Goal: Task Accomplishment & Management: Manage account settings

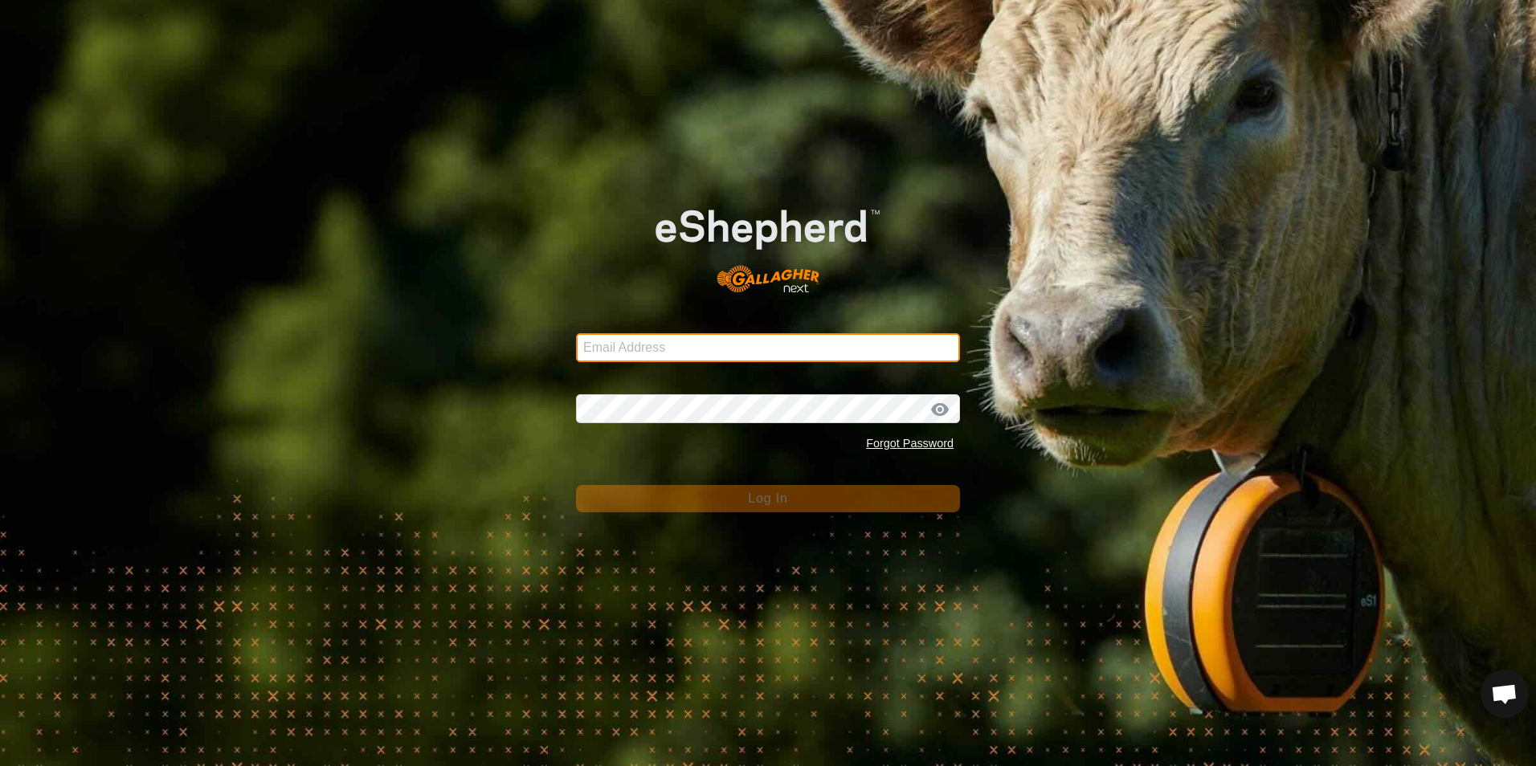
type input "[EMAIL_ADDRESS][DOMAIN_NAME]"
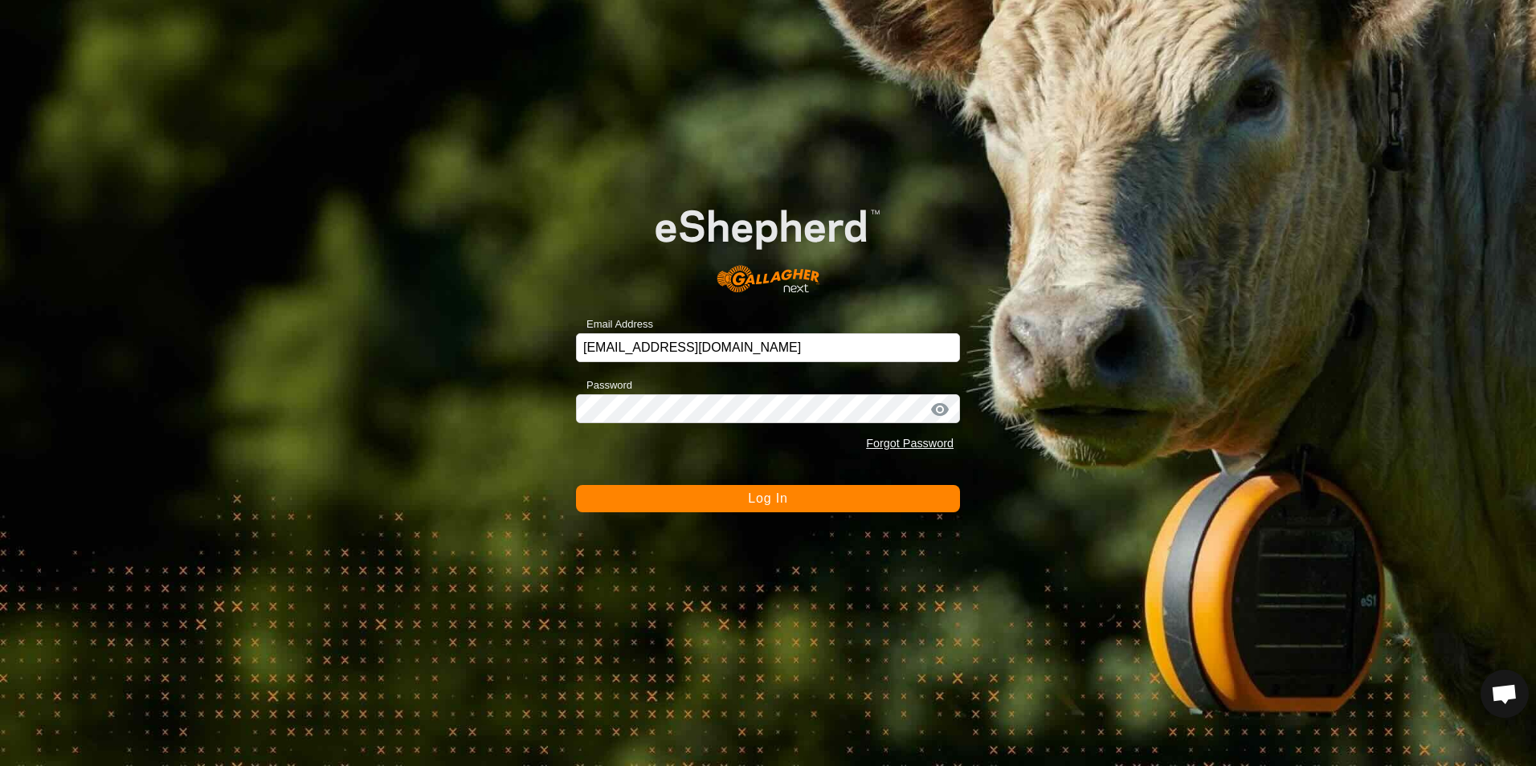
click at [791, 502] on button "Log In" at bounding box center [768, 498] width 384 height 27
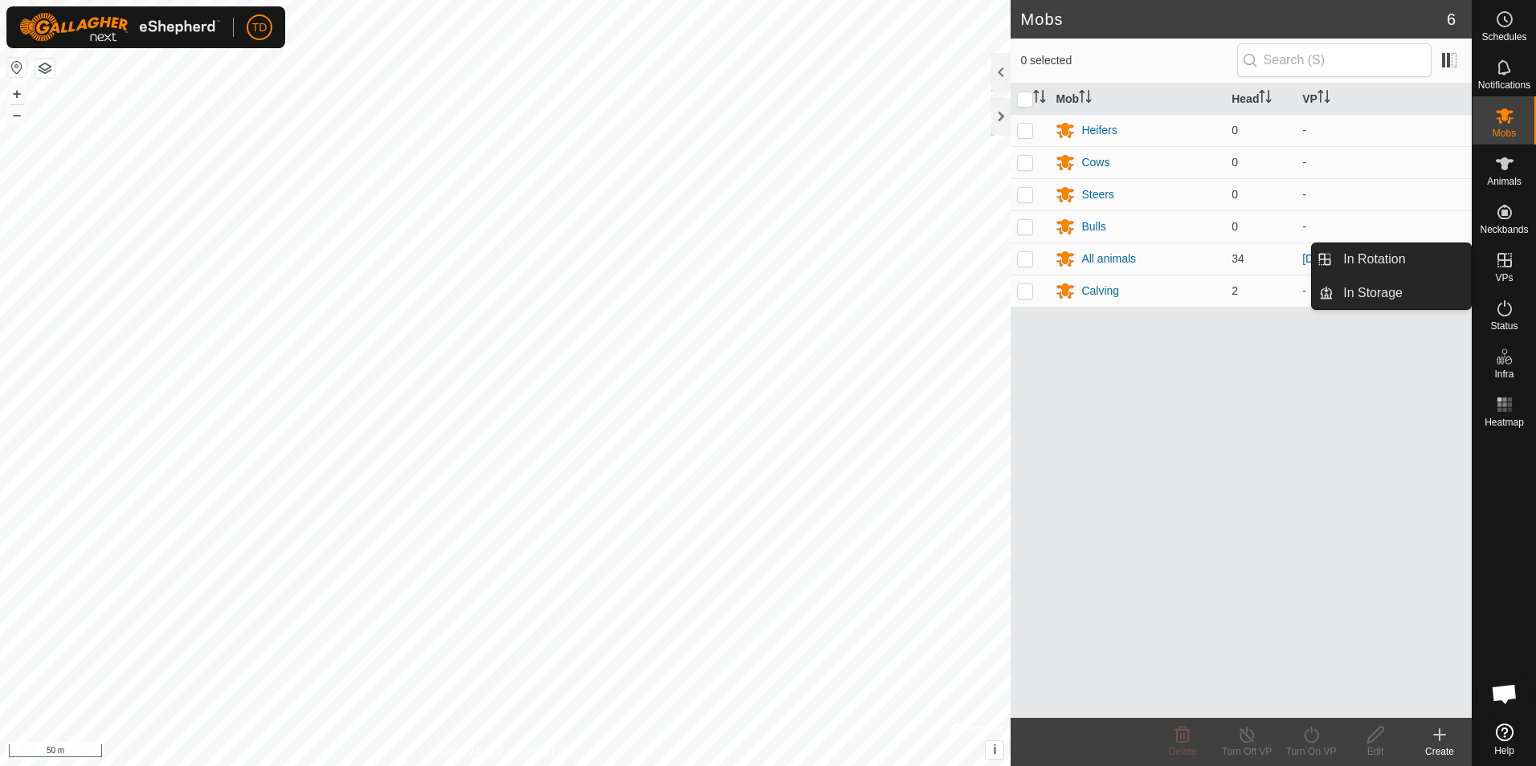
click at [1508, 264] on icon at bounding box center [1504, 260] width 19 height 19
click at [1398, 263] on link "In Rotation" at bounding box center [1401, 259] width 137 height 32
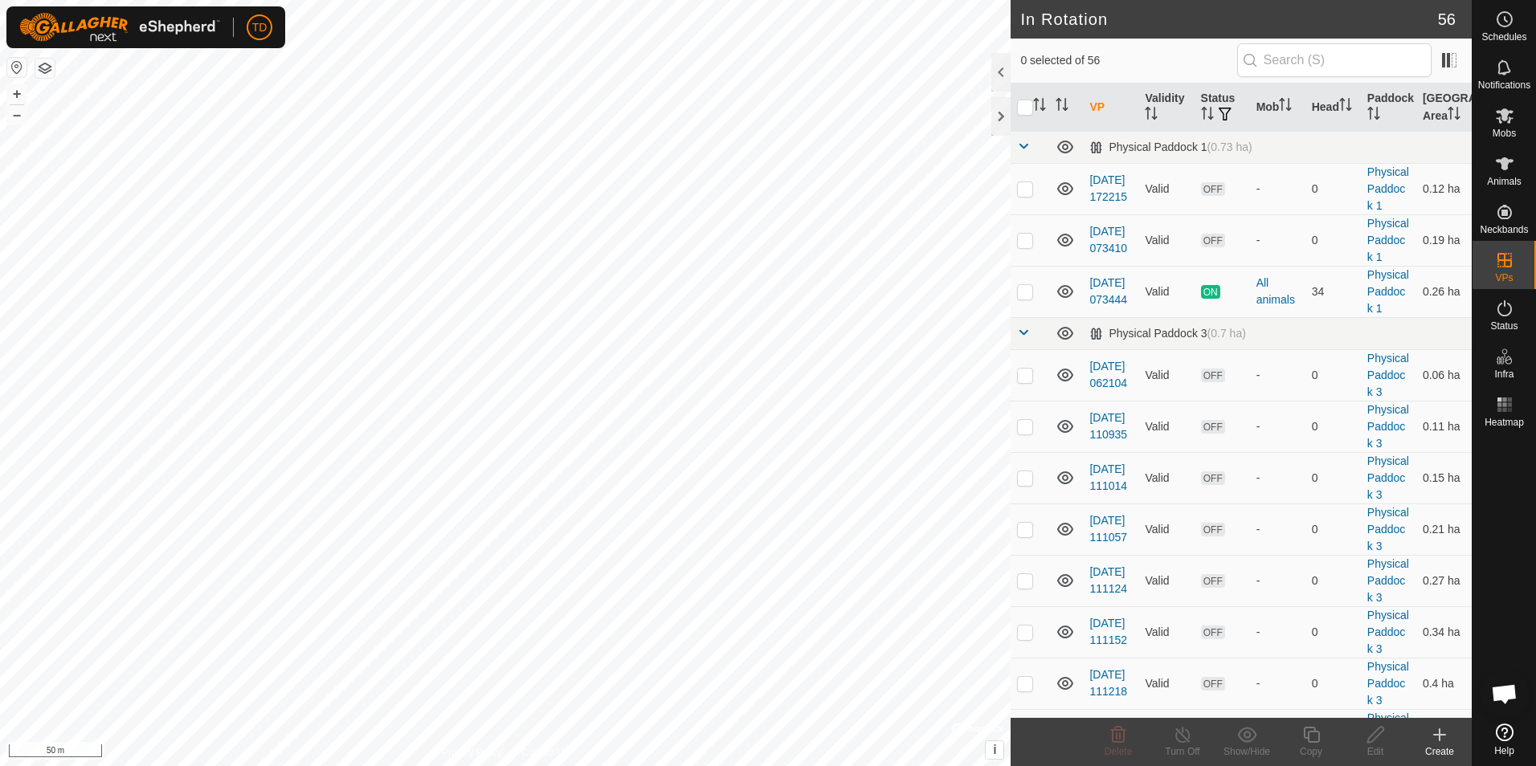
click at [1441, 751] on div "Create" at bounding box center [1439, 752] width 64 height 14
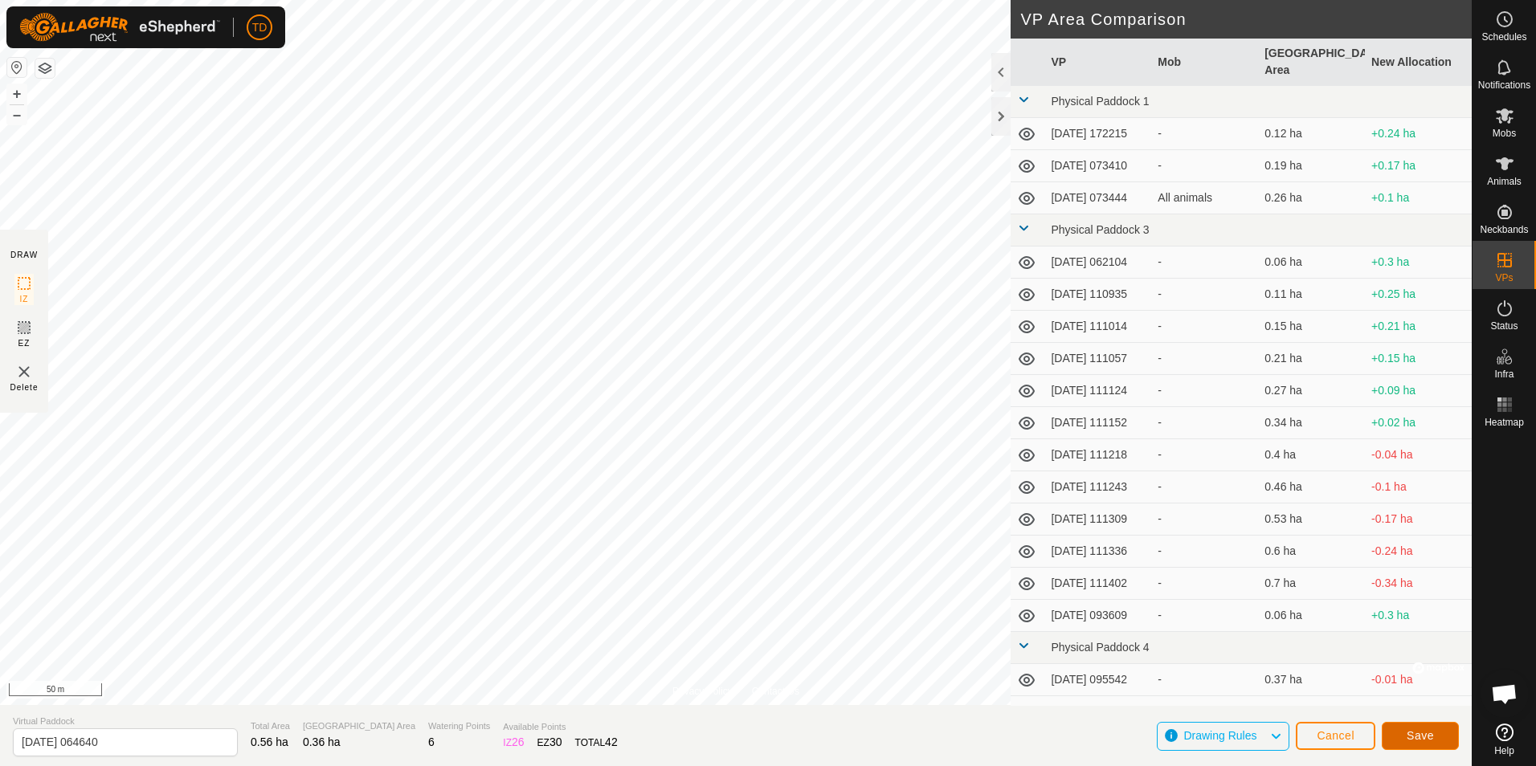
click at [1409, 731] on span "Save" at bounding box center [1419, 735] width 27 height 13
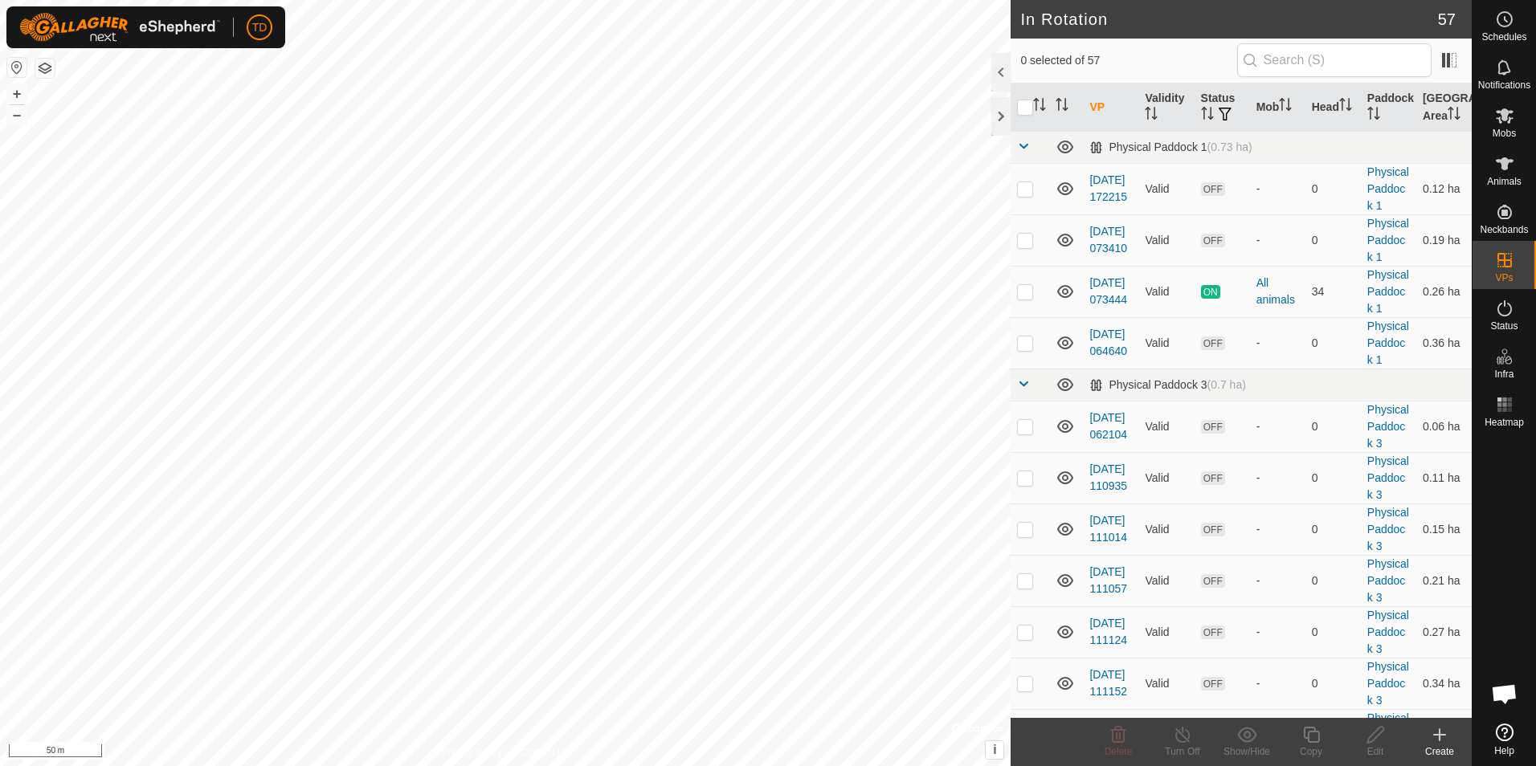
click at [1443, 735] on icon at bounding box center [1439, 735] width 11 height 0
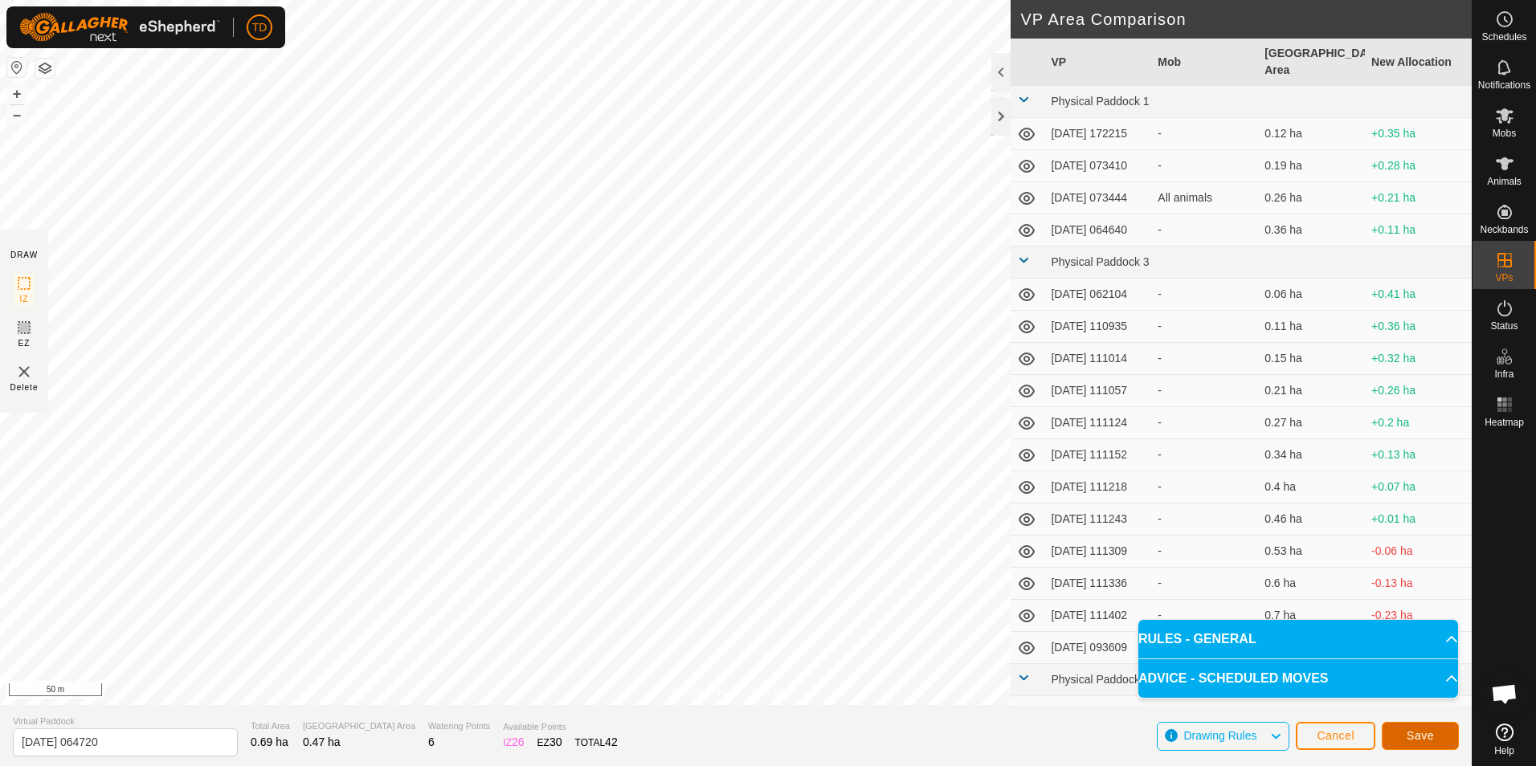
click at [1432, 736] on span "Save" at bounding box center [1419, 735] width 27 height 13
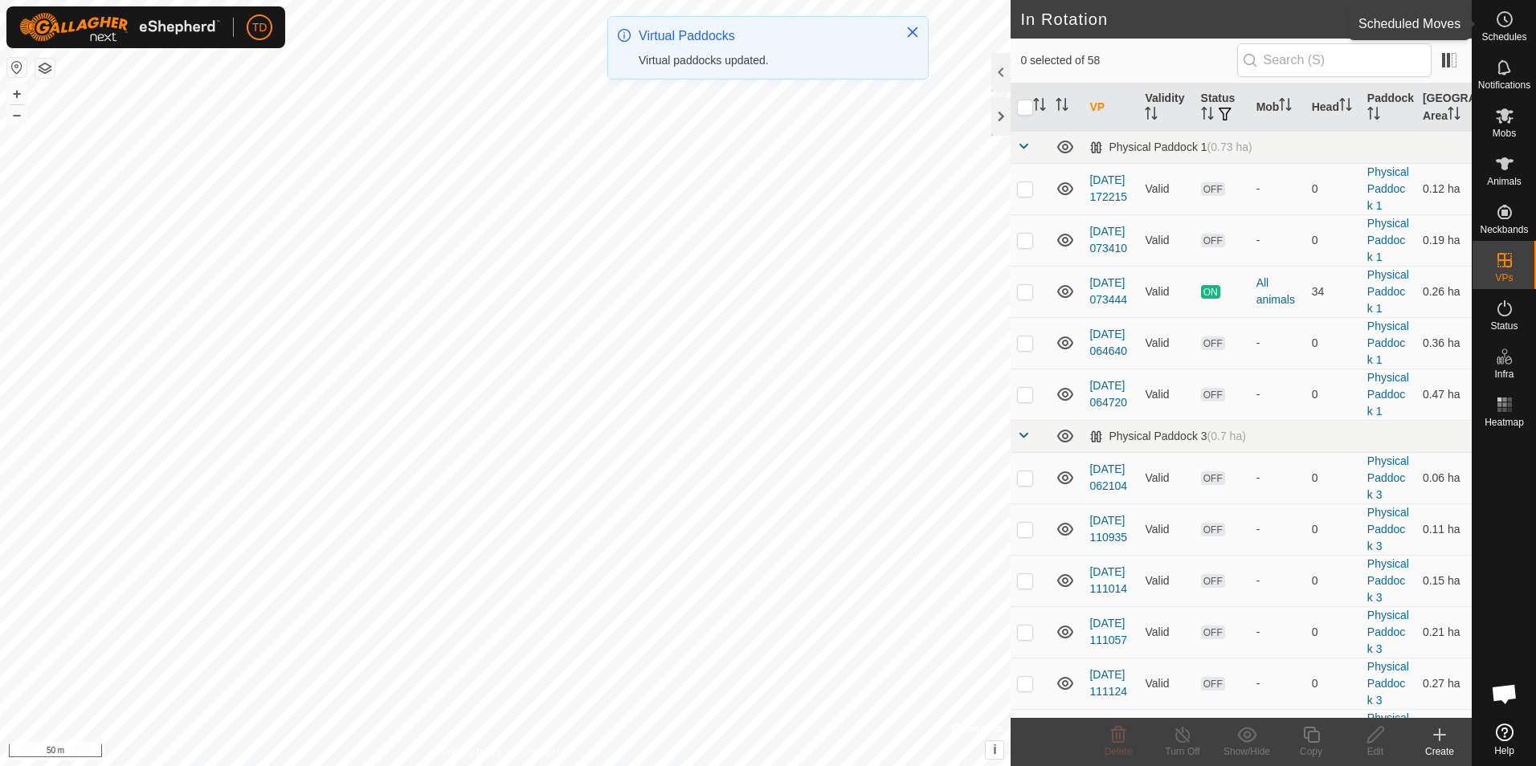
click at [1501, 19] on icon at bounding box center [1504, 19] width 19 height 19
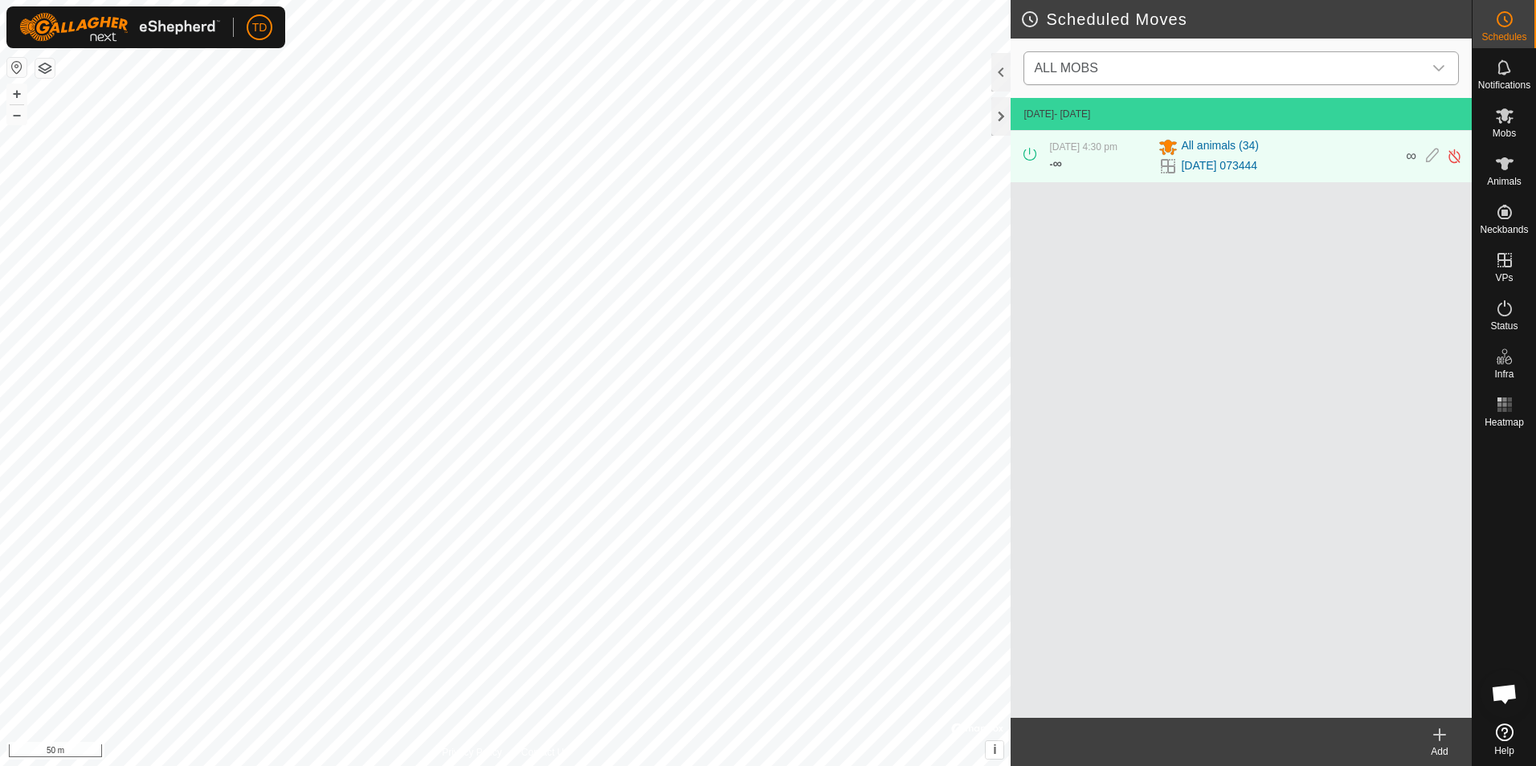
click at [1436, 66] on icon "dropdown trigger" at bounding box center [1438, 68] width 13 height 13
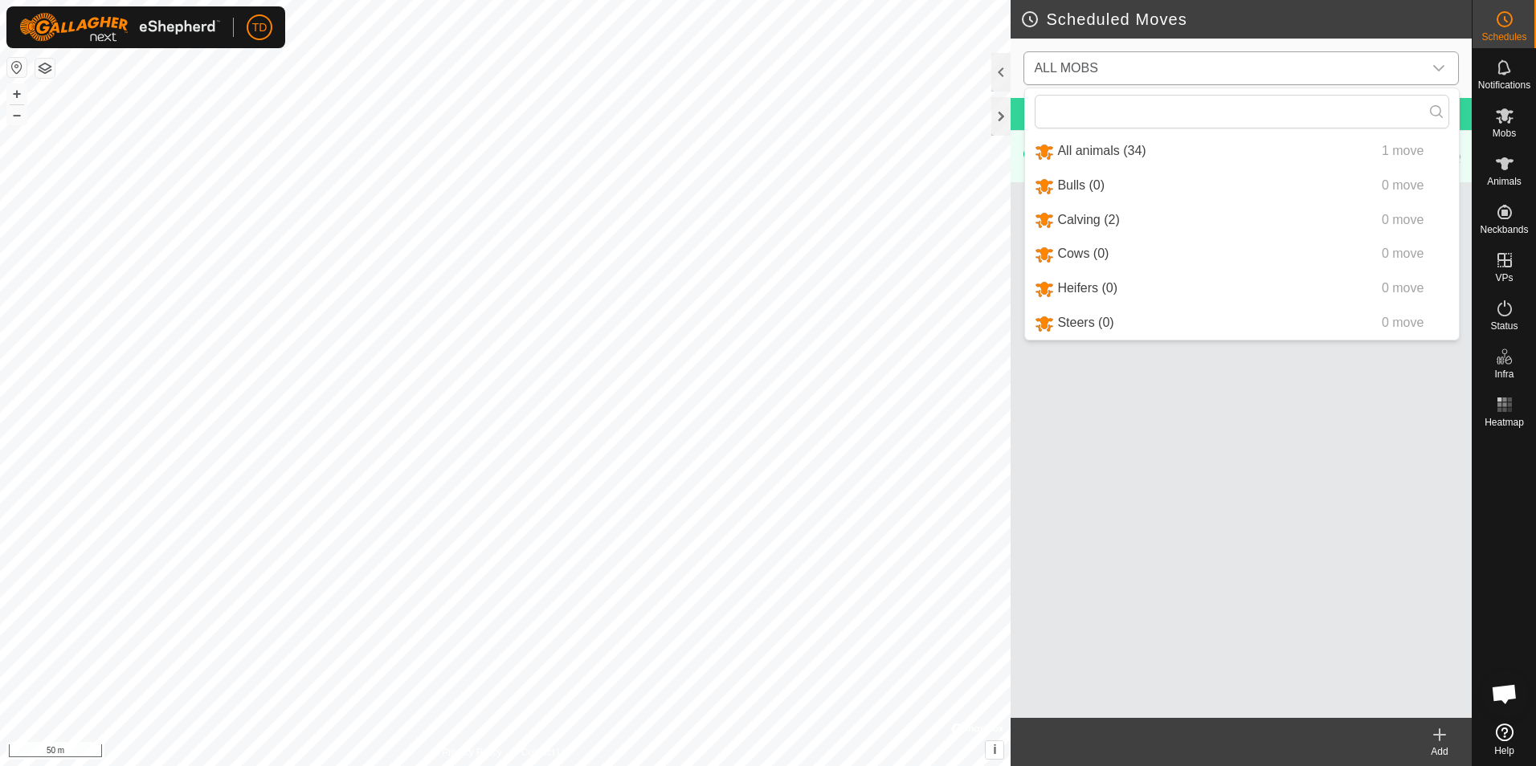
click at [1206, 148] on li "All animals (34) 1 move" at bounding box center [1242, 151] width 434 height 33
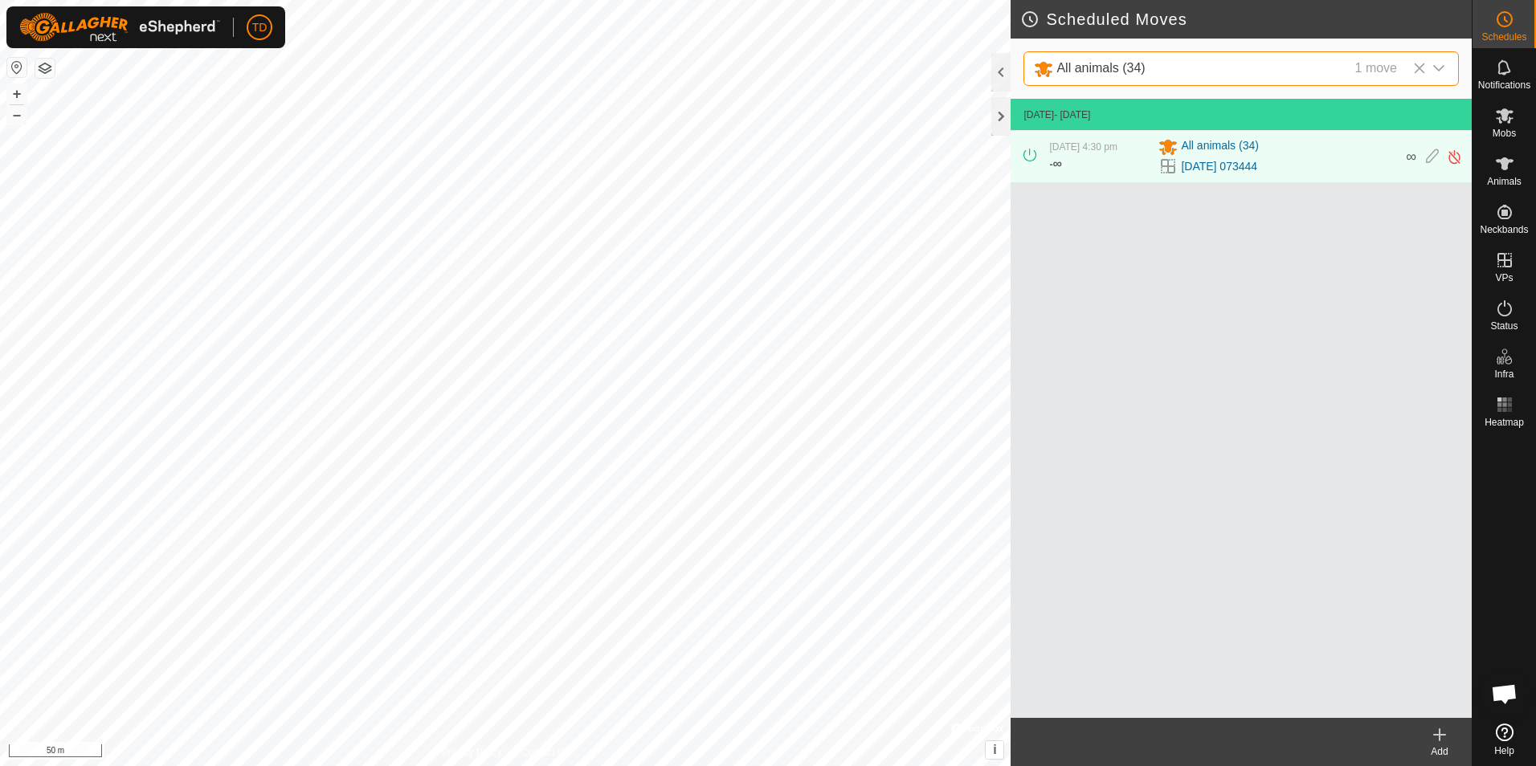
click at [1439, 738] on icon at bounding box center [1439, 734] width 0 height 11
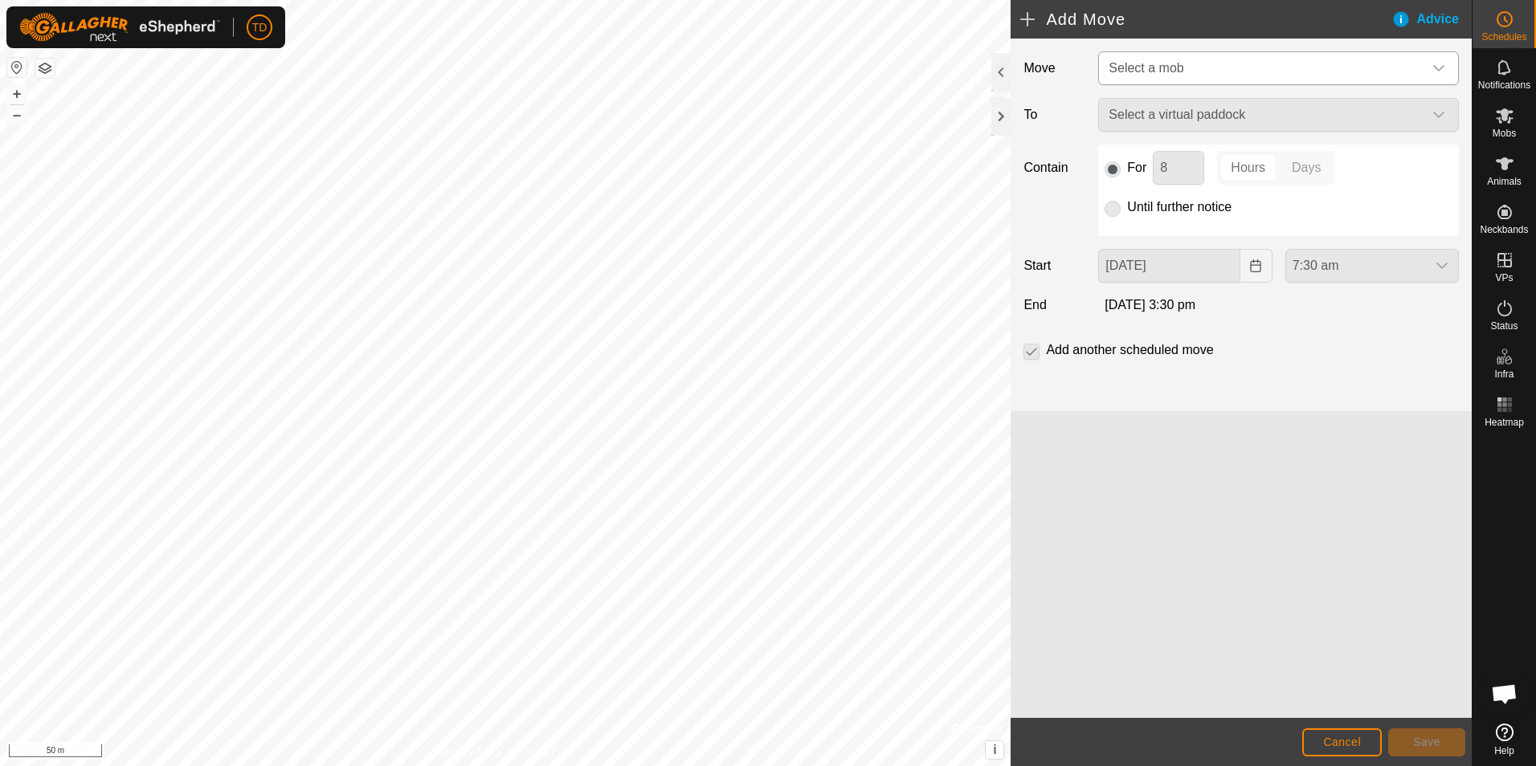
click at [1443, 63] on icon "dropdown trigger" at bounding box center [1438, 68] width 13 height 13
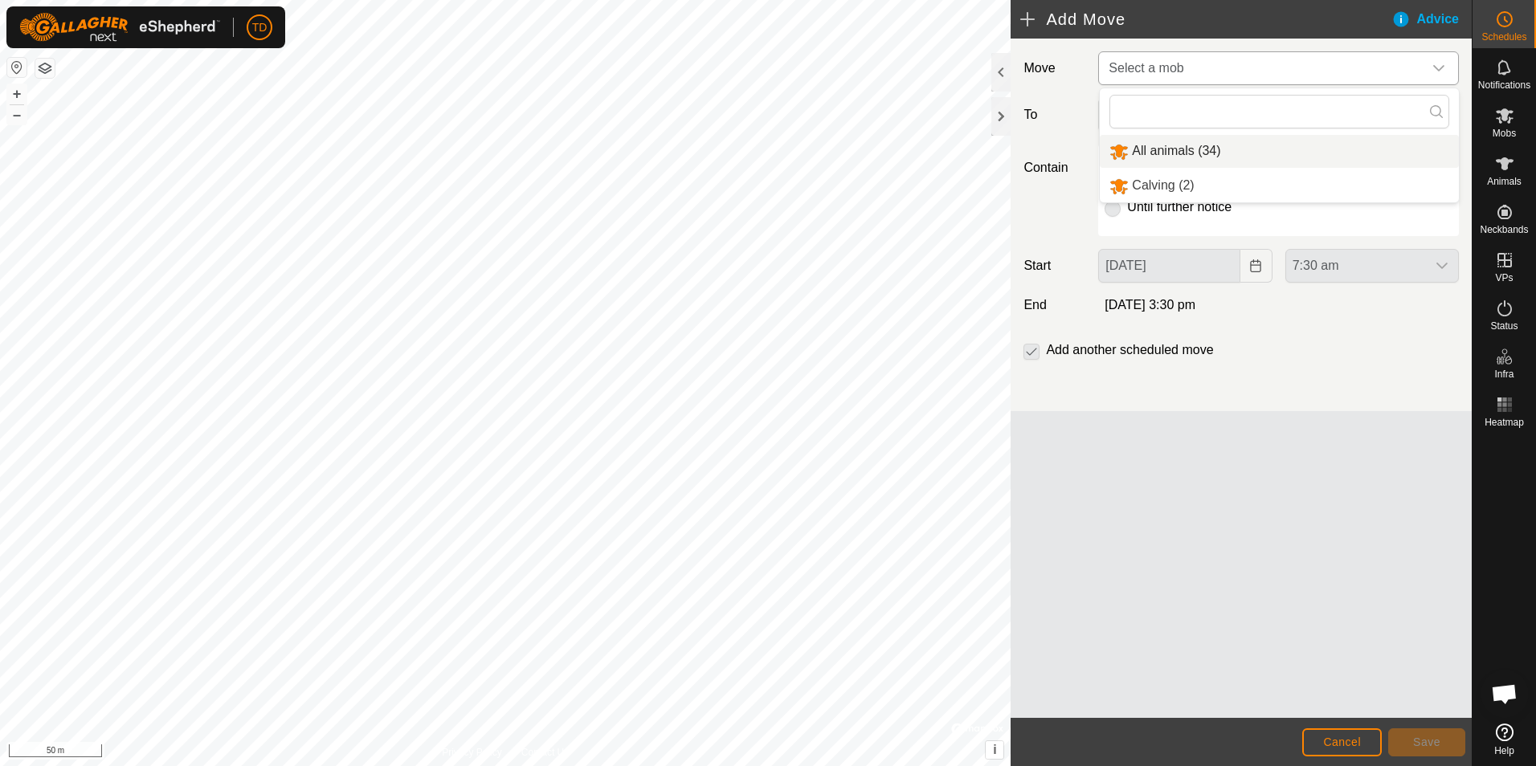
click at [1189, 154] on li "All animals (34)" at bounding box center [1279, 151] width 359 height 33
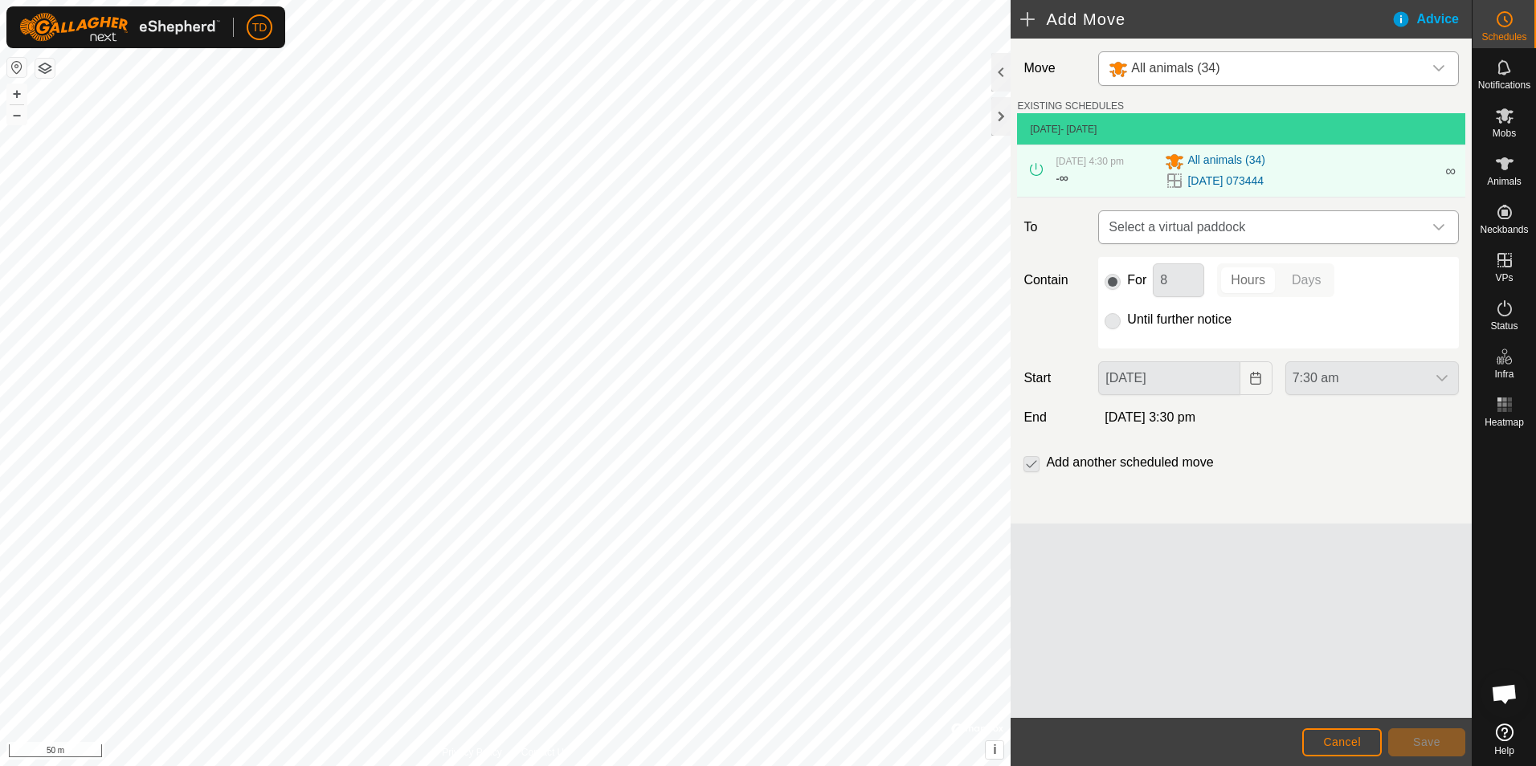
click at [1436, 223] on icon "dropdown trigger" at bounding box center [1438, 227] width 13 height 13
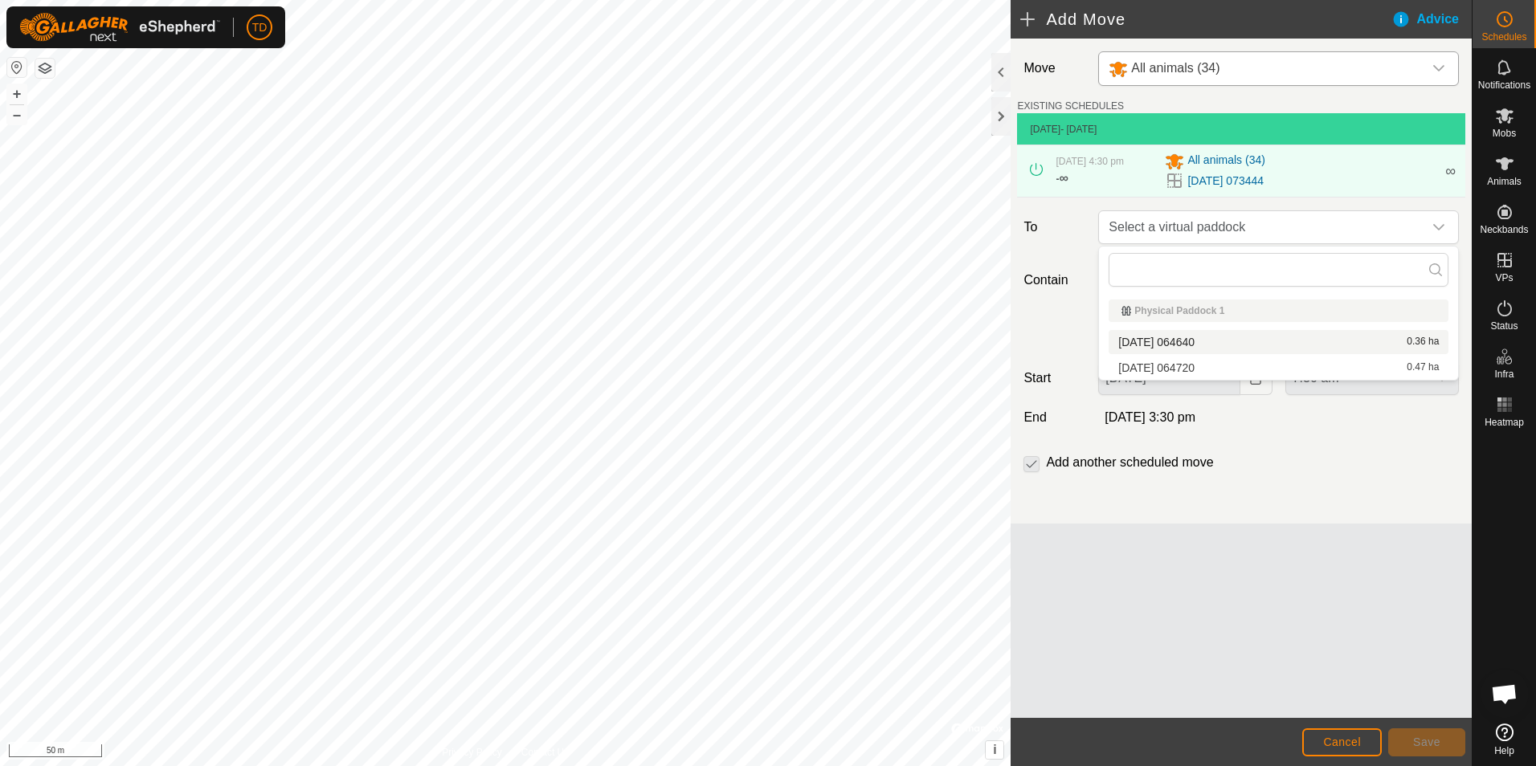
click at [1192, 344] on li "[DATE] 064640 0.36 ha" at bounding box center [1278, 342] width 340 height 24
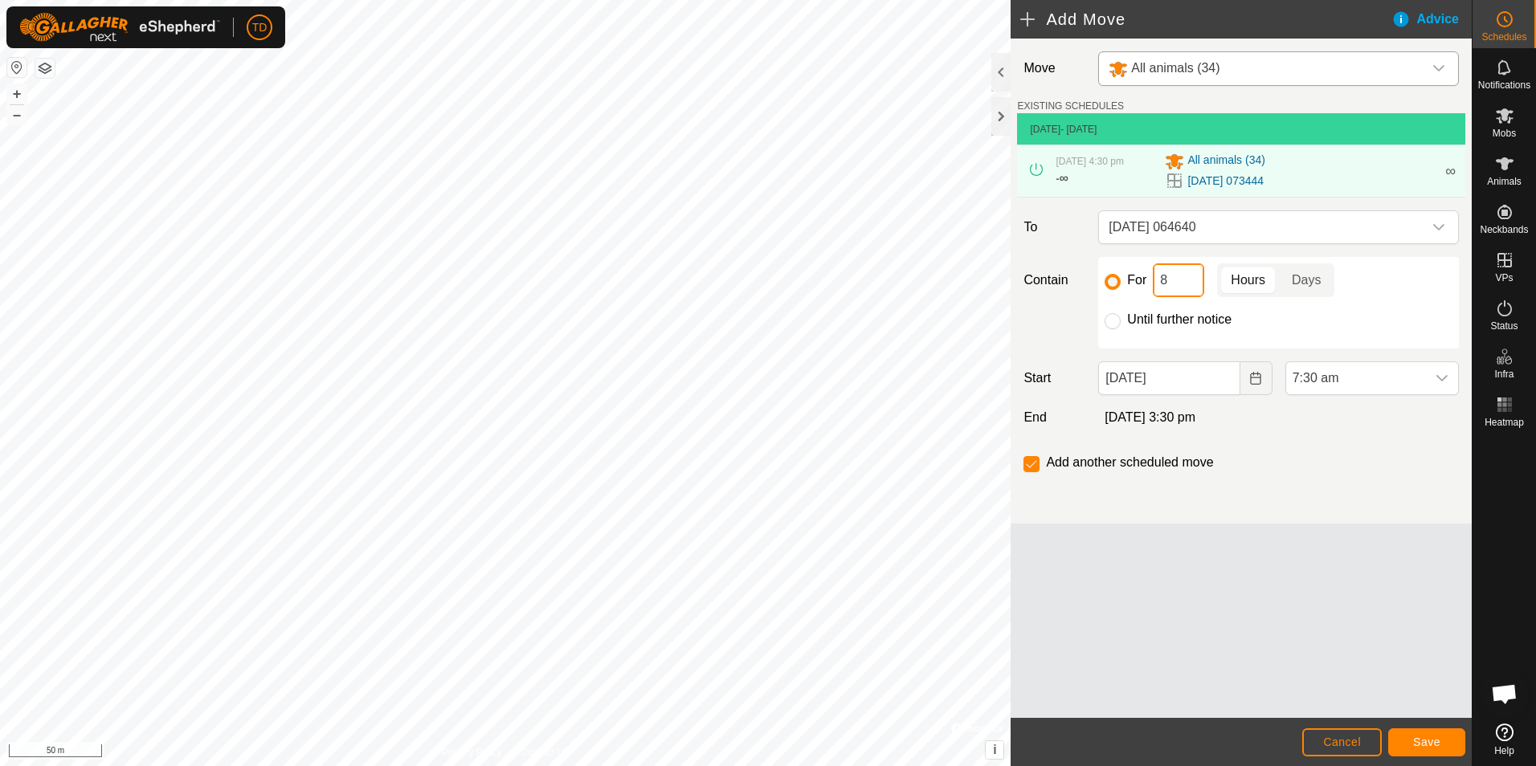
drag, startPoint x: 1158, startPoint y: 280, endPoint x: 1189, endPoint y: 284, distance: 30.7
click at [1189, 284] on input "8" at bounding box center [1178, 280] width 51 height 34
type input "10"
click at [1421, 740] on span "Save" at bounding box center [1426, 742] width 27 height 13
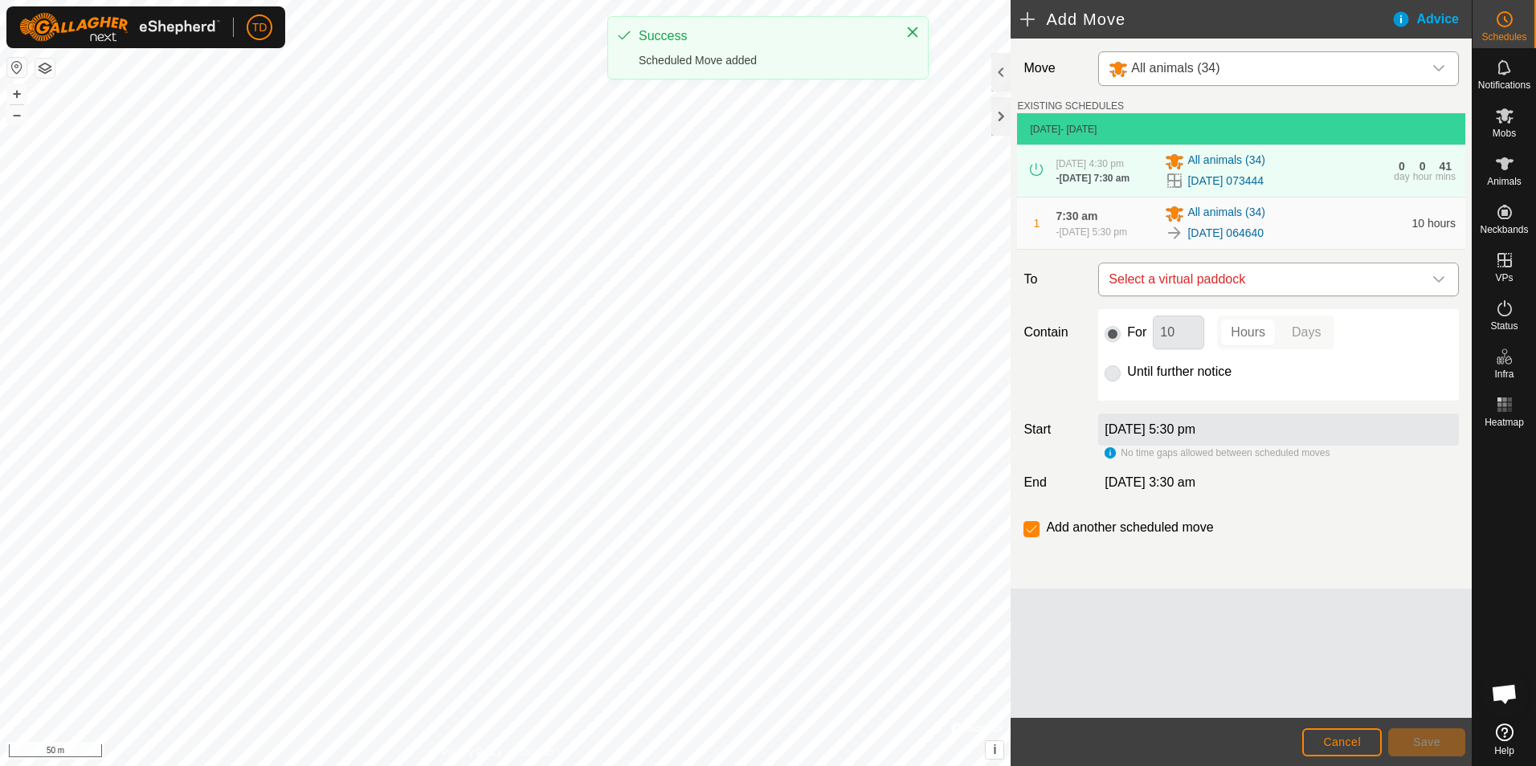
click at [1438, 283] on icon "dropdown trigger" at bounding box center [1438, 279] width 11 height 6
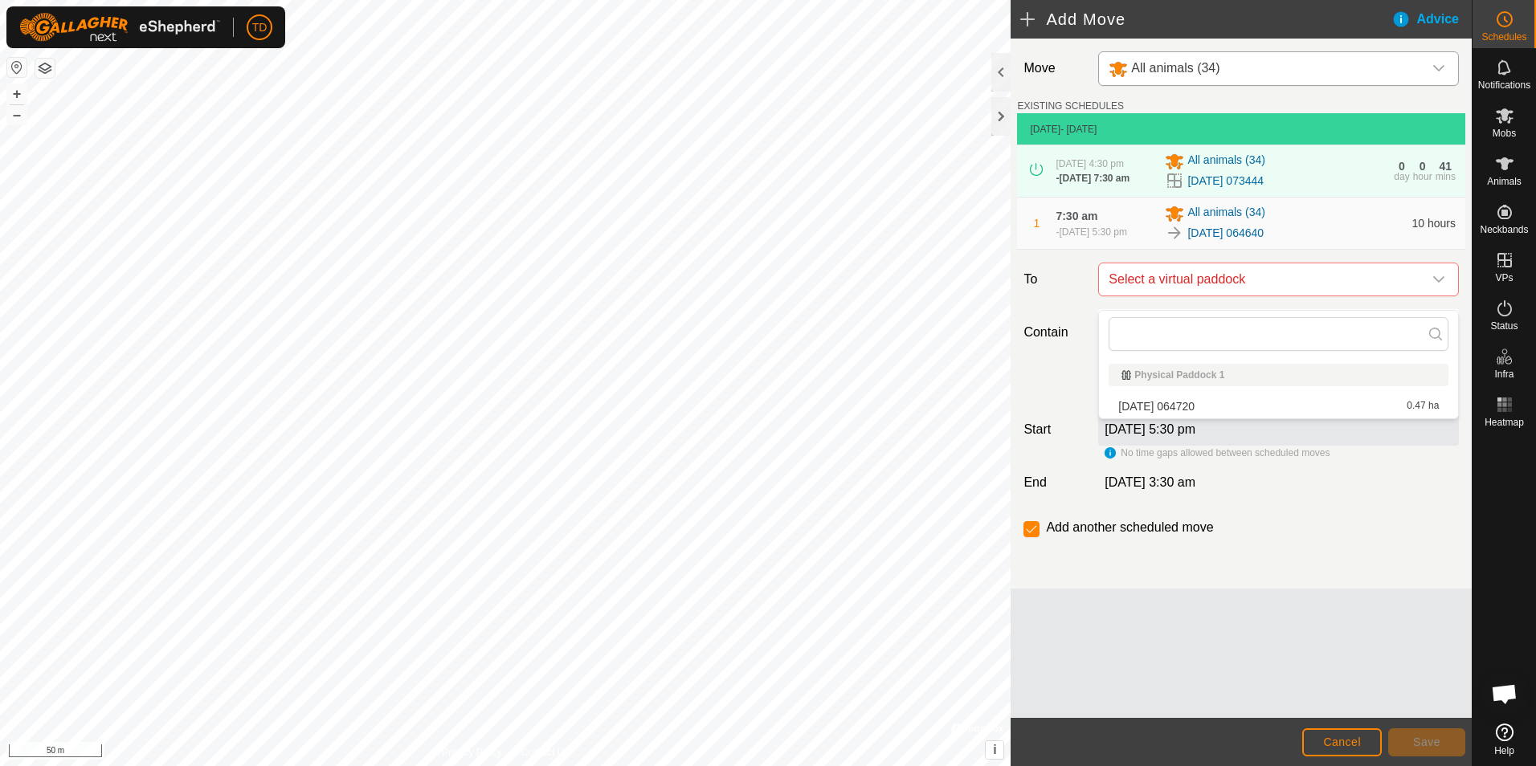
click at [1190, 402] on li "[DATE] 064720 0.47 ha" at bounding box center [1278, 406] width 340 height 24
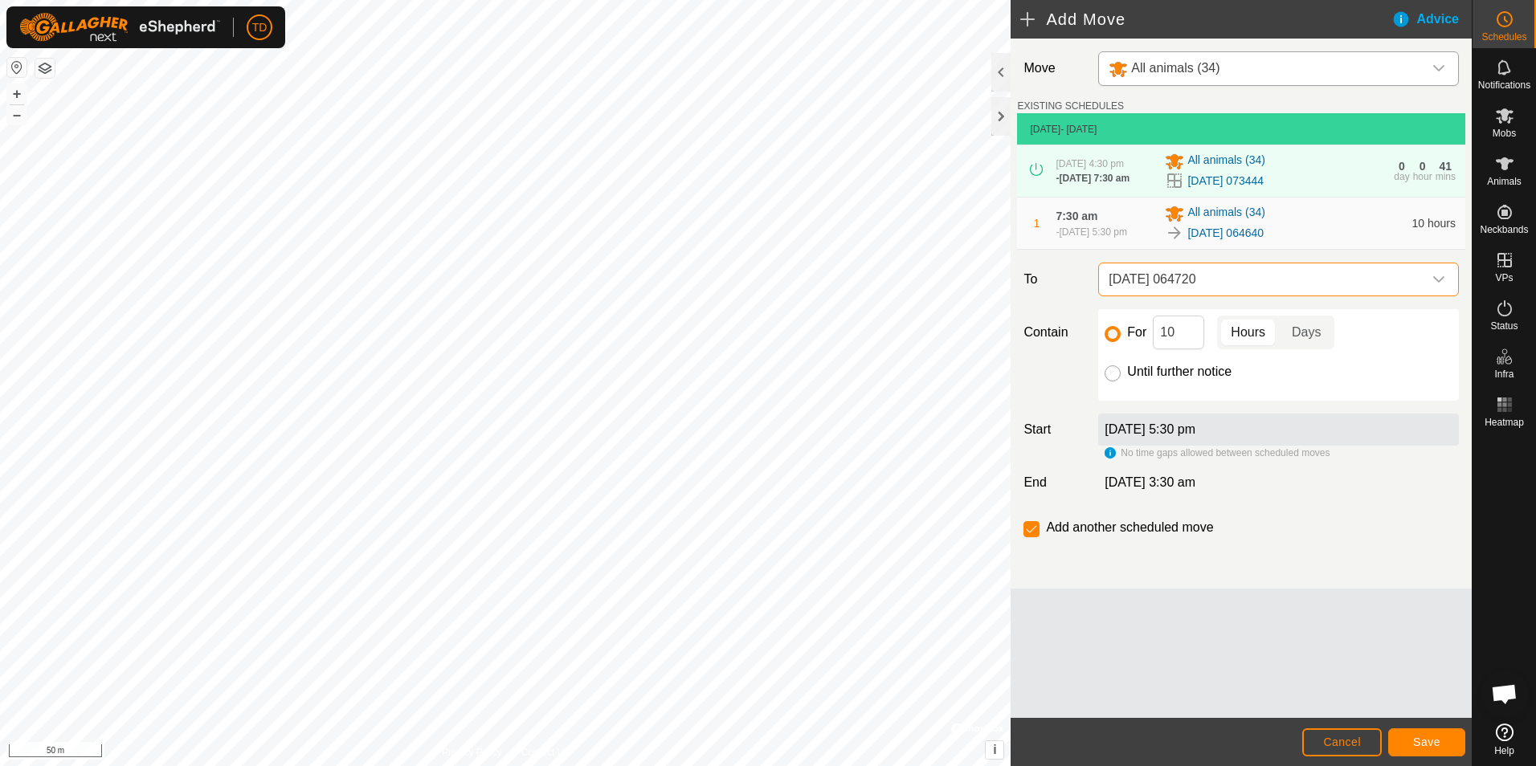
click at [1106, 382] on input "Until further notice" at bounding box center [1112, 373] width 16 height 16
radio input "true"
checkbox input "false"
click at [1422, 737] on span "Save" at bounding box center [1426, 742] width 27 height 13
